Goal: Task Accomplishment & Management: Complete application form

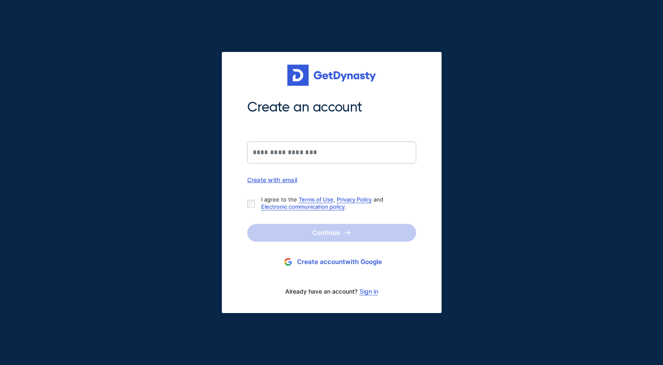
click at [275, 180] on div "Create with email" at bounding box center [331, 179] width 169 height 7
click at [315, 155] on input "Create an account" at bounding box center [331, 153] width 169 height 22
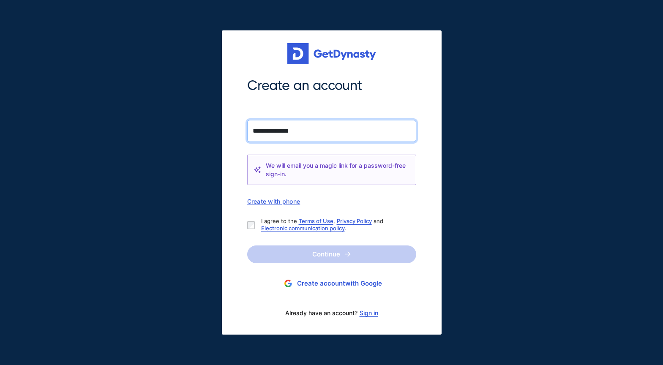
type input "**********"
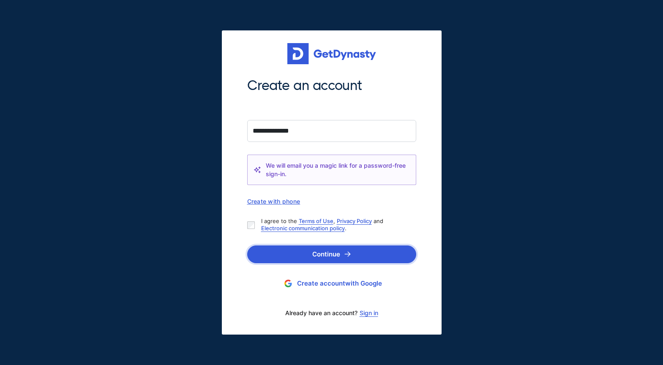
click at [354, 258] on button "Continue" at bounding box center [331, 254] width 169 height 18
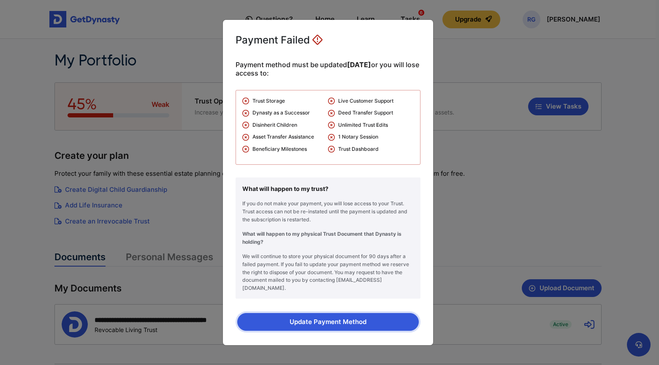
click at [322, 314] on button "Update Payment Method" at bounding box center [328, 322] width 182 height 18
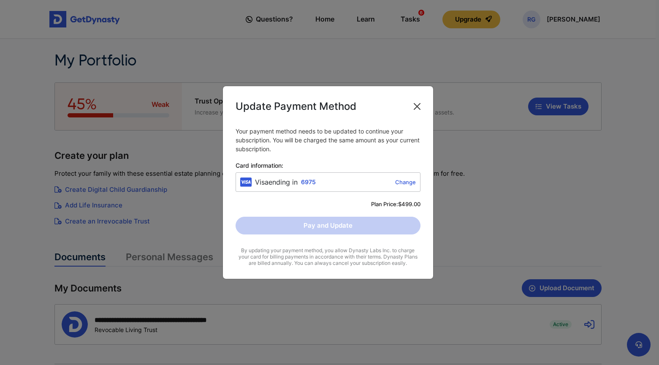
click at [416, 106] on button "Close" at bounding box center [418, 107] width 14 height 14
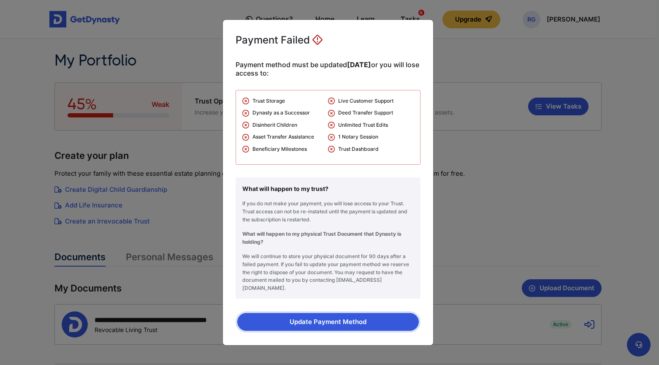
click at [351, 315] on button "Update Payment Method" at bounding box center [328, 322] width 182 height 18
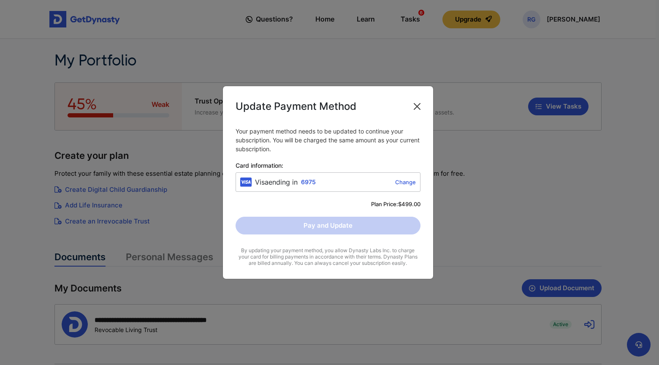
click at [416, 106] on button "Close" at bounding box center [418, 107] width 14 height 14
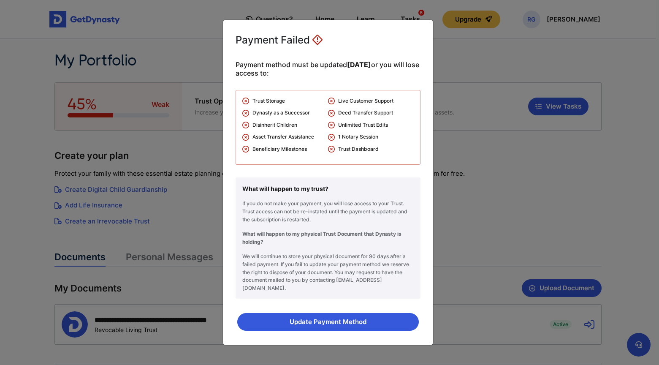
click at [501, 74] on div "Payment Failed Payment method must be updated within 35 days or you will lose a…" at bounding box center [329, 182] width 659 height 365
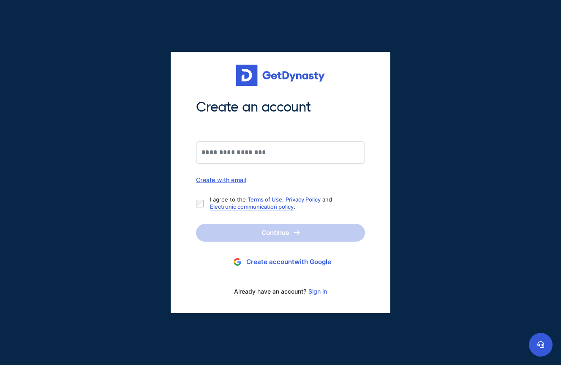
click at [233, 180] on div "Create with email" at bounding box center [280, 179] width 169 height 7
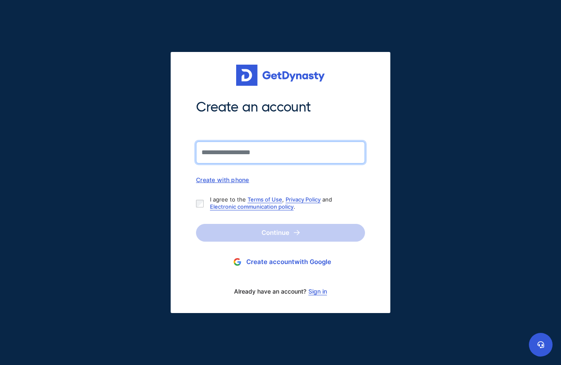
click at [234, 152] on input "Create an account" at bounding box center [280, 153] width 169 height 22
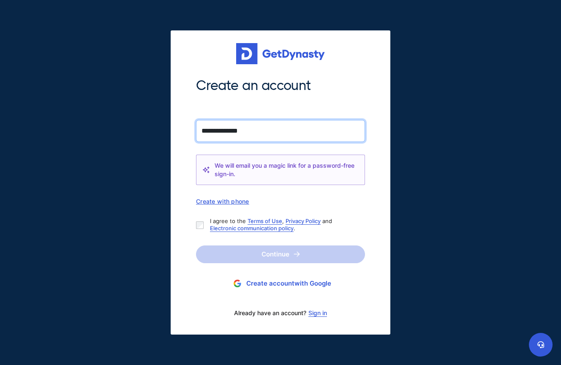
type input "**********"
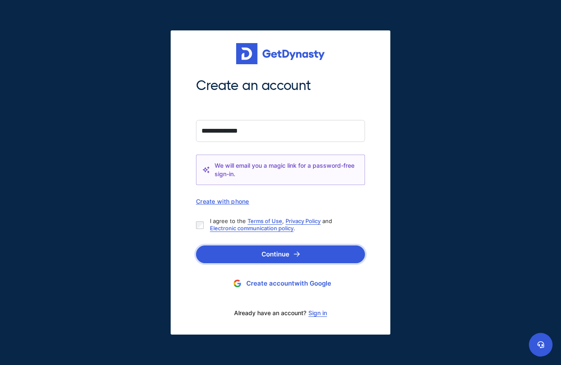
click at [295, 255] on img "submit" at bounding box center [297, 253] width 6 height 5
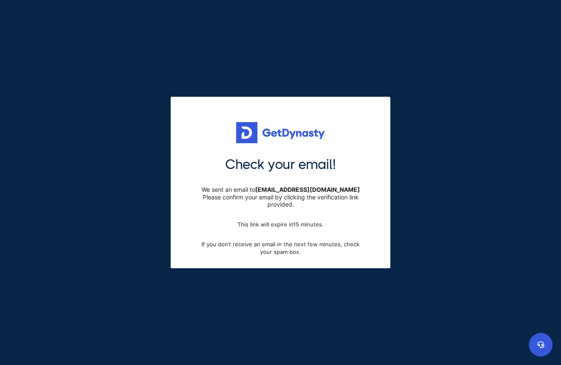
scroll to position [0, 0]
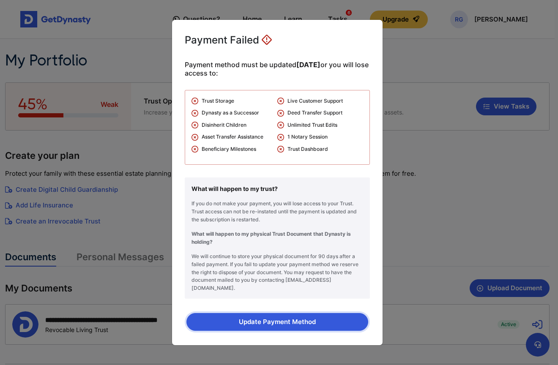
click at [275, 313] on button "Update Payment Method" at bounding box center [277, 322] width 182 height 18
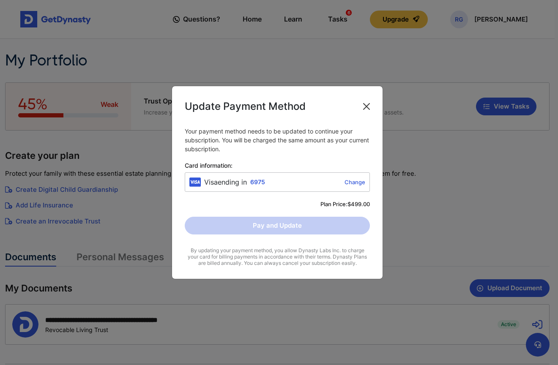
click at [366, 106] on button "Close" at bounding box center [367, 107] width 14 height 14
